Goal: Obtain resource: Download file/media

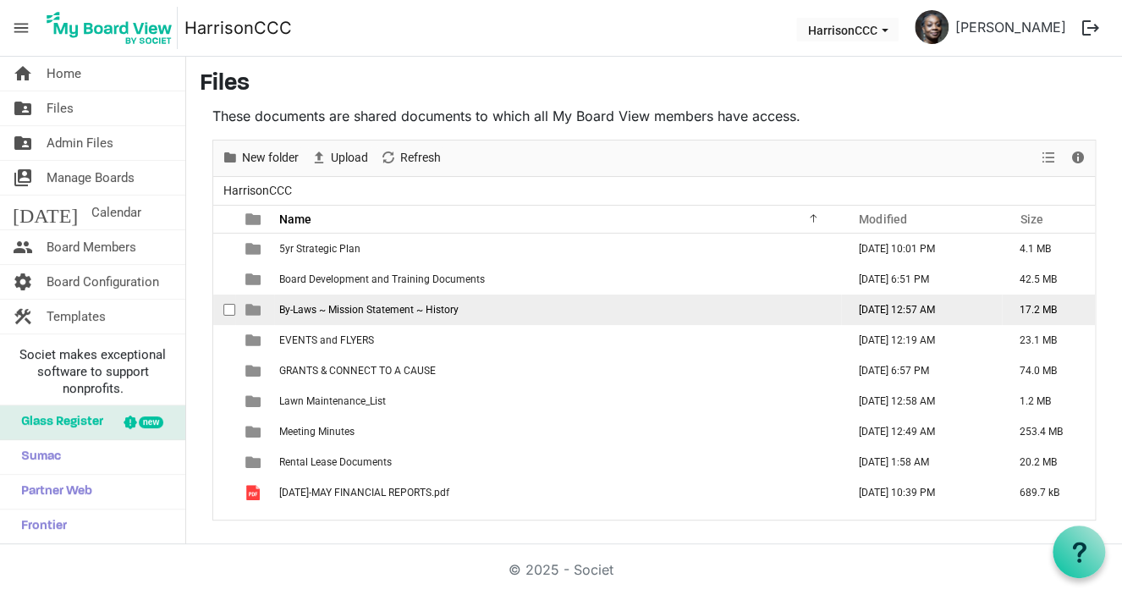
click at [338, 314] on span "By-Laws ~ Mission Statement ~ History" at bounding box center [368, 310] width 179 height 12
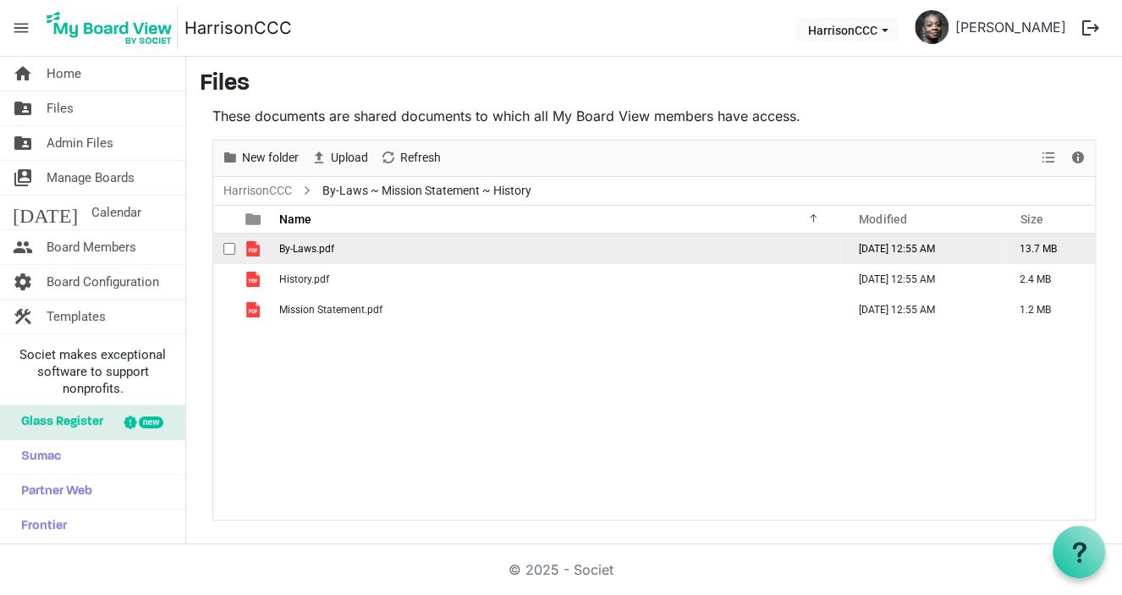
click at [310, 250] on span "By-Laws.pdf" at bounding box center [306, 249] width 55 height 12
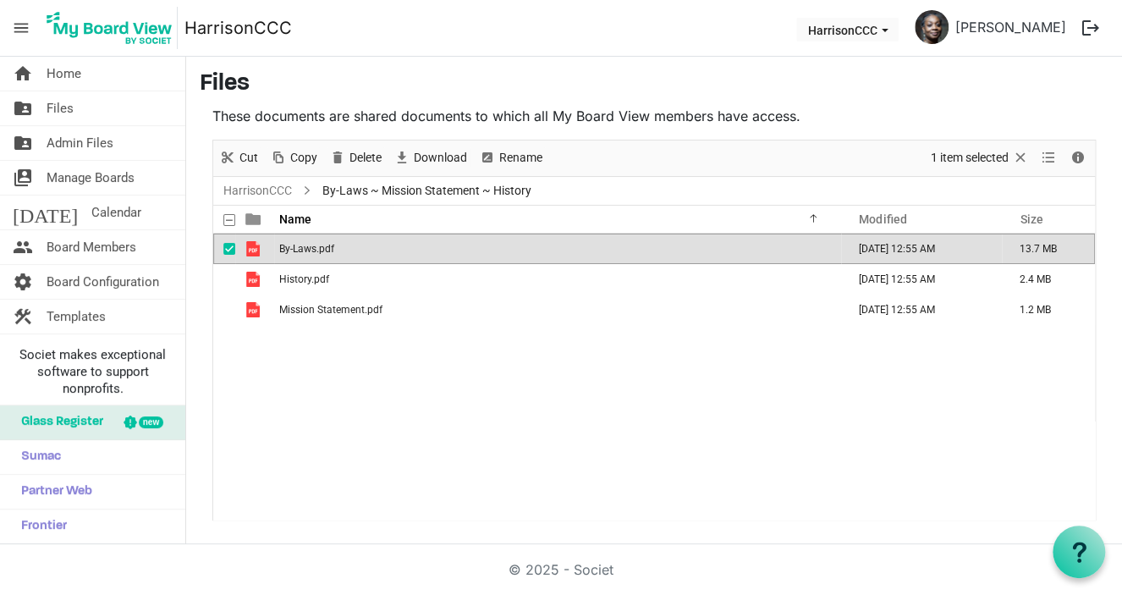
click at [310, 250] on span "By-Laws.pdf" at bounding box center [306, 249] width 55 height 12
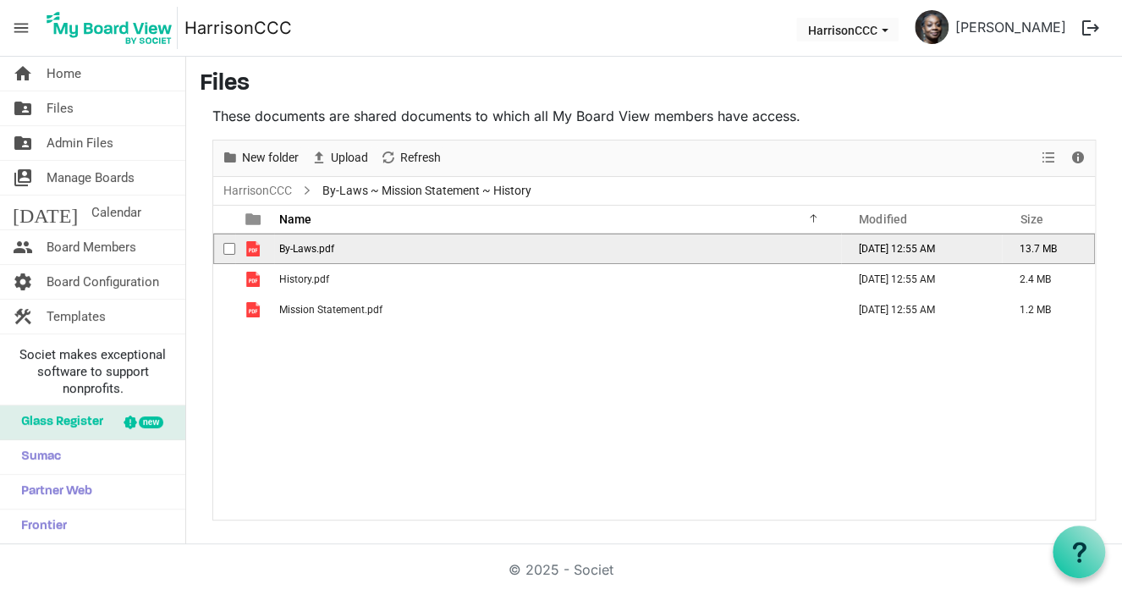
click at [310, 250] on span "By-Laws.pdf" at bounding box center [306, 249] width 55 height 12
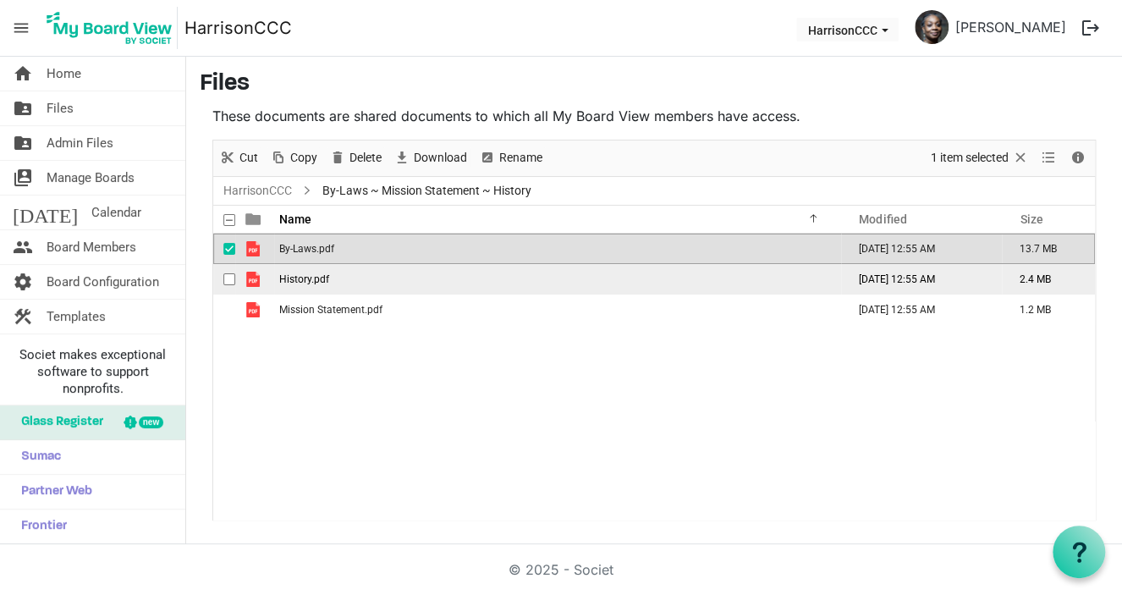
click at [301, 285] on td "History.pdf" at bounding box center [557, 279] width 567 height 30
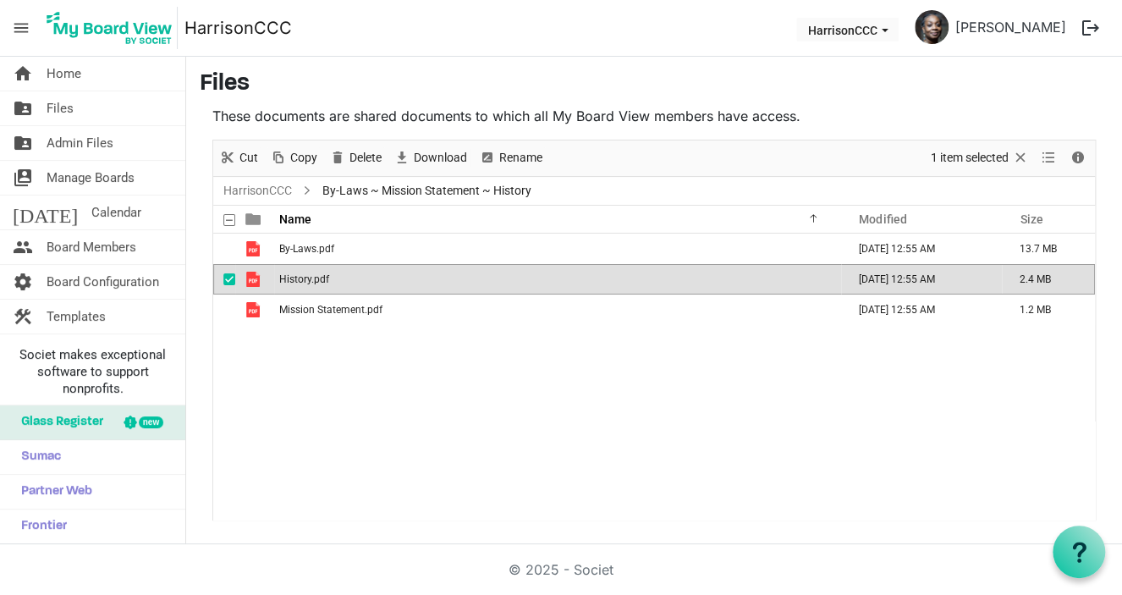
click at [301, 285] on td "History.pdf" at bounding box center [557, 279] width 567 height 30
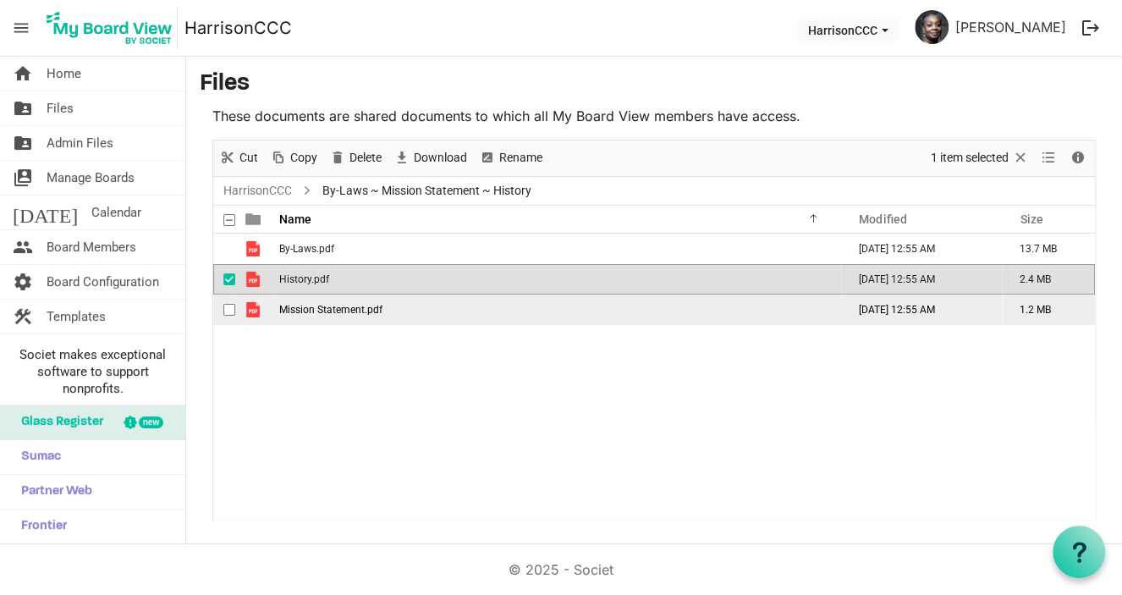
click at [334, 308] on span "Mission Statement.pdf" at bounding box center [330, 310] width 103 height 12
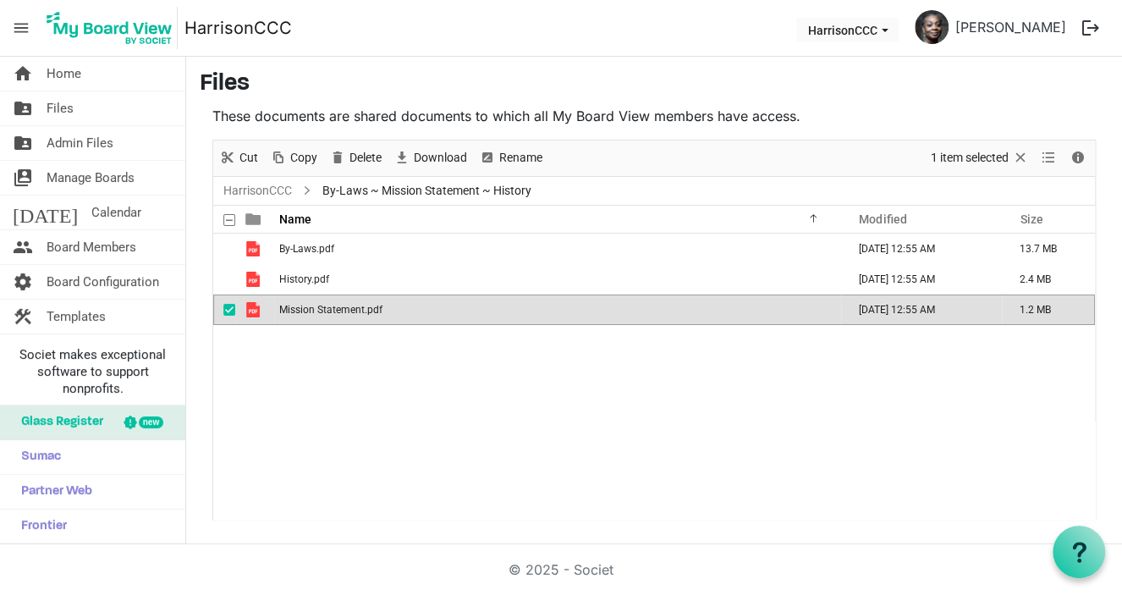
click at [334, 308] on span "Mission Statement.pdf" at bounding box center [330, 310] width 103 height 12
click at [78, 78] on span "Home" at bounding box center [64, 74] width 35 height 34
